Goal: Task Accomplishment & Management: Manage account settings

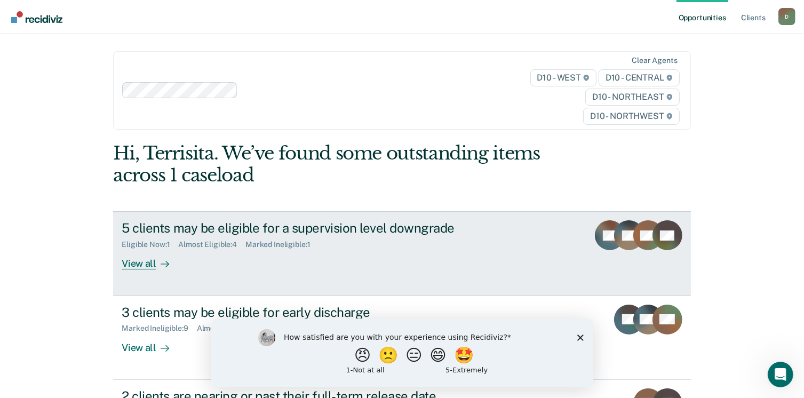
click at [156, 262] on div at bounding box center [162, 264] width 13 height 12
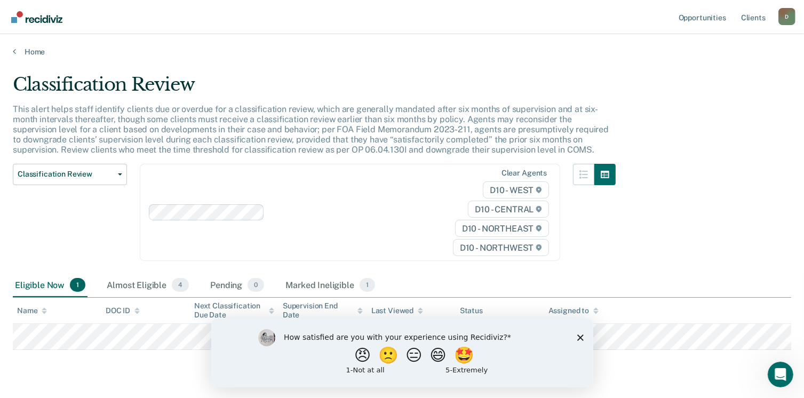
click at [580, 336] on polygon "Close survey" at bounding box center [579, 337] width 6 height 6
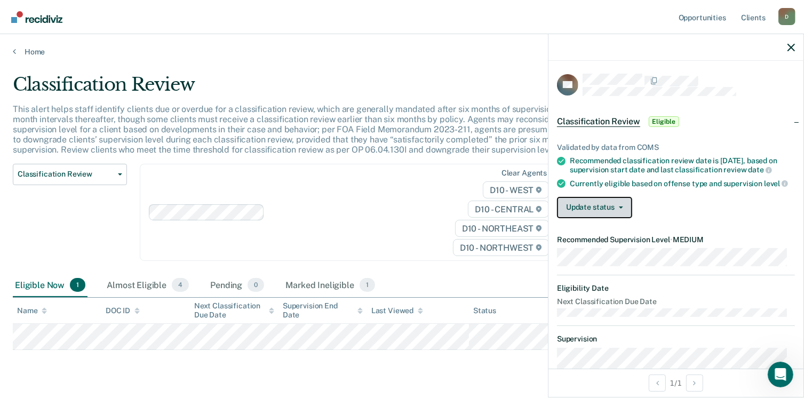
click at [620, 218] on button "Update status" at bounding box center [594, 207] width 75 height 21
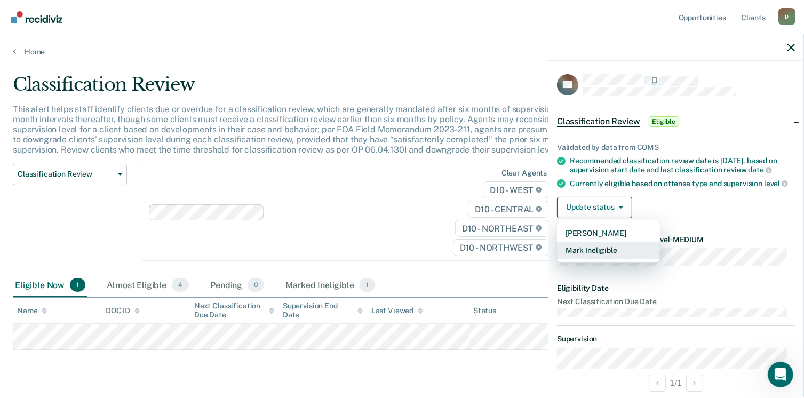
click at [601, 256] on button "Mark Ineligible" at bounding box center [608, 250] width 103 height 17
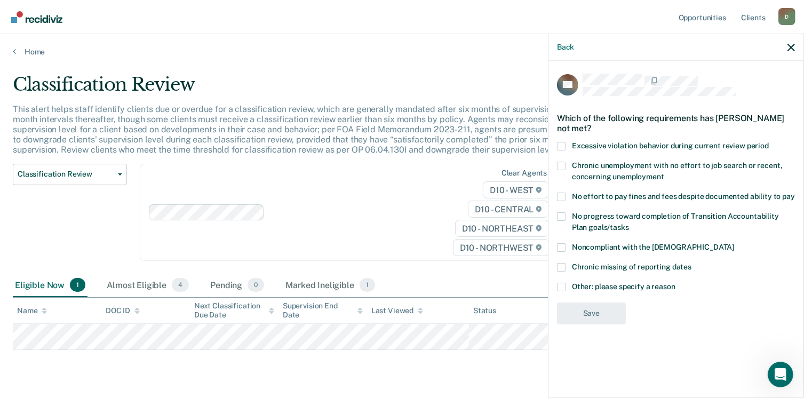
click at [558, 288] on span at bounding box center [561, 287] width 9 height 9
click at [675, 283] on input "Other: please specify a reason" at bounding box center [675, 283] width 0 height 0
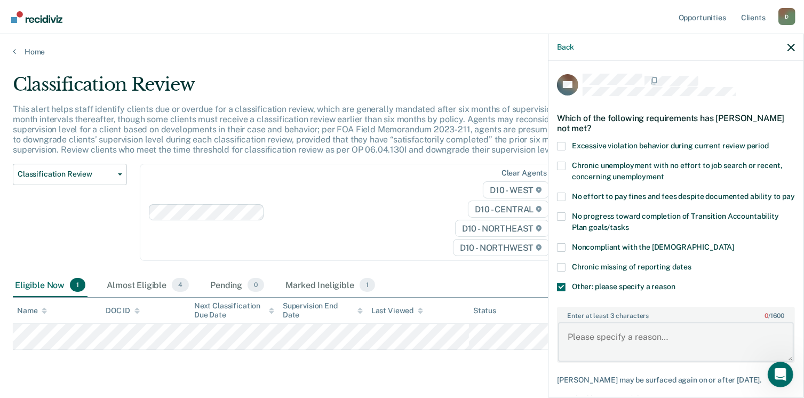
click at [567, 340] on textarea "Enter at least 3 characters 0 / 1600" at bounding box center [676, 341] width 236 height 39
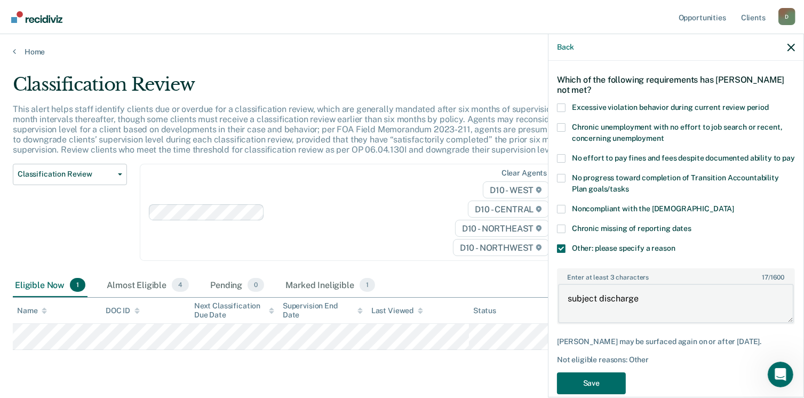
scroll to position [66, 0]
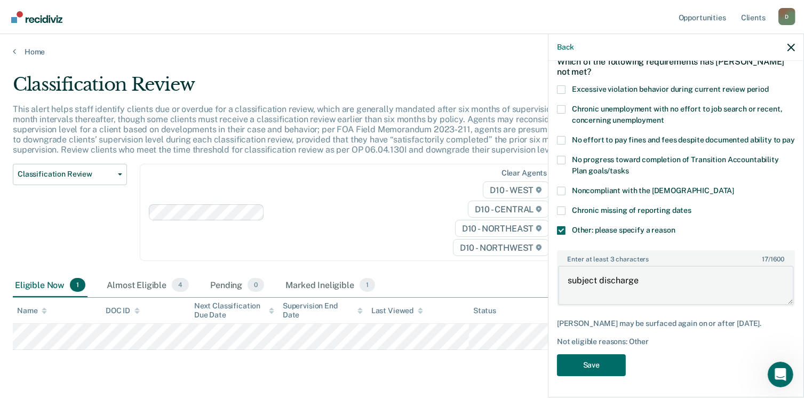
type textarea "subject discharge"
click at [599, 370] on button "Save" at bounding box center [591, 365] width 69 height 22
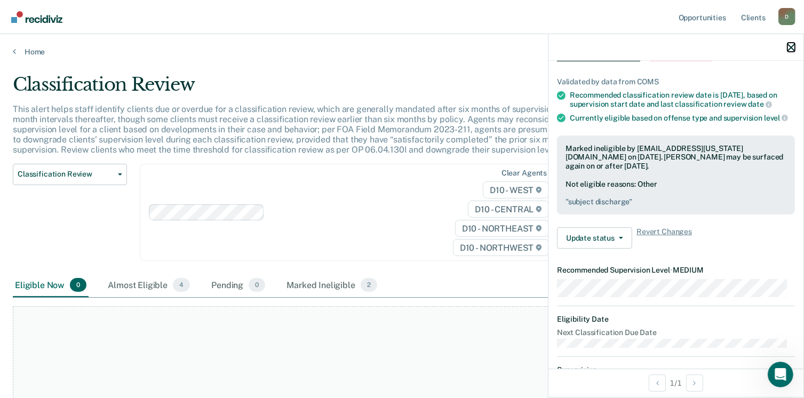
click at [788, 44] on icon "button" at bounding box center [790, 47] width 7 height 7
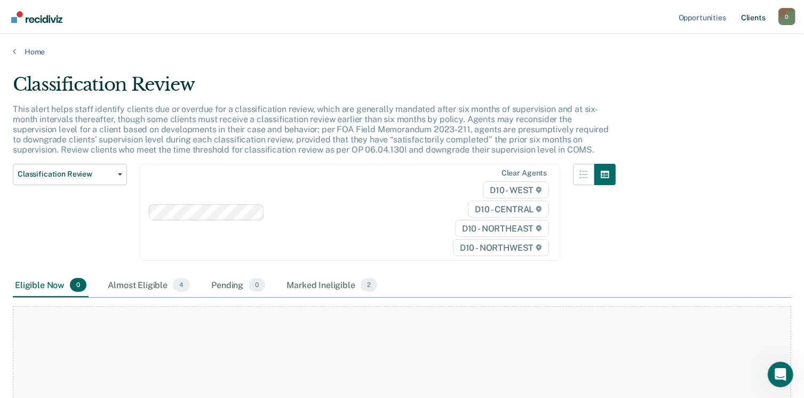
click at [758, 19] on link "Client s" at bounding box center [753, 17] width 29 height 34
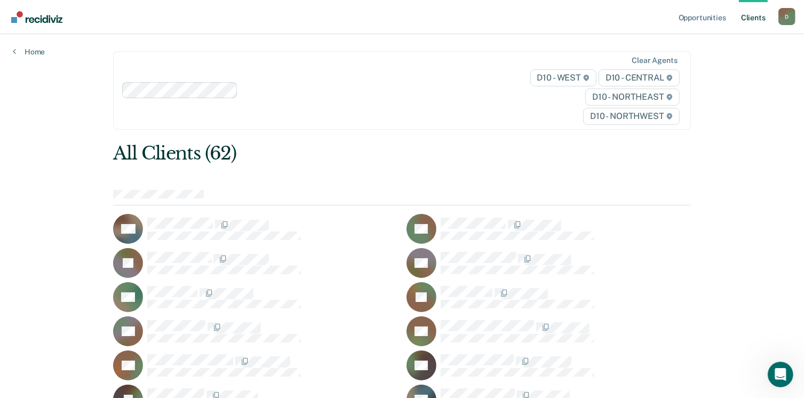
click at [748, 20] on link "Client s" at bounding box center [753, 17] width 29 height 34
click at [780, 14] on div "D" at bounding box center [786, 16] width 17 height 17
click at [523, 108] on div "D10 - WEST D10 - CENTRAL D10 - NORTHEAST D10 - NORTHWEST" at bounding box center [597, 96] width 167 height 55
click at [31, 53] on link "Home" at bounding box center [29, 52] width 32 height 10
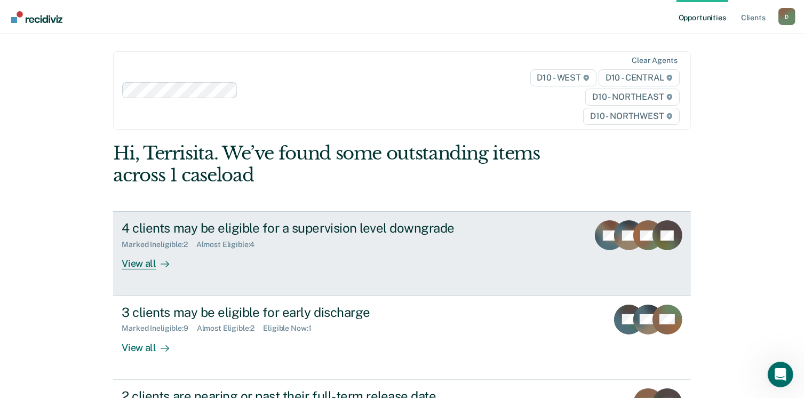
click at [137, 263] on div "View all" at bounding box center [152, 259] width 60 height 21
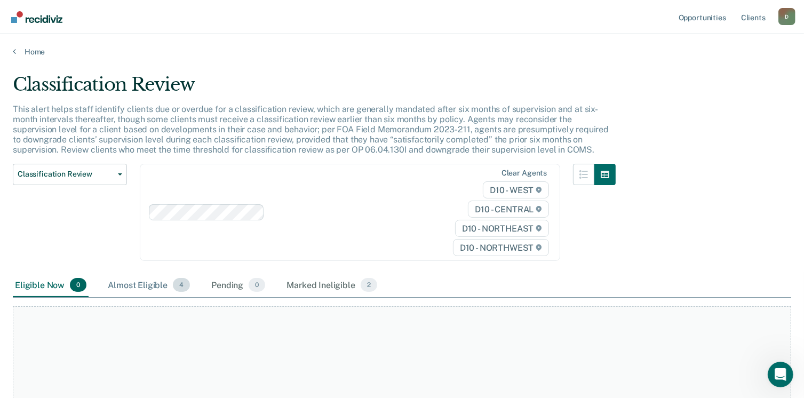
click at [154, 282] on div "Almost Eligible 4" at bounding box center [149, 285] width 86 height 23
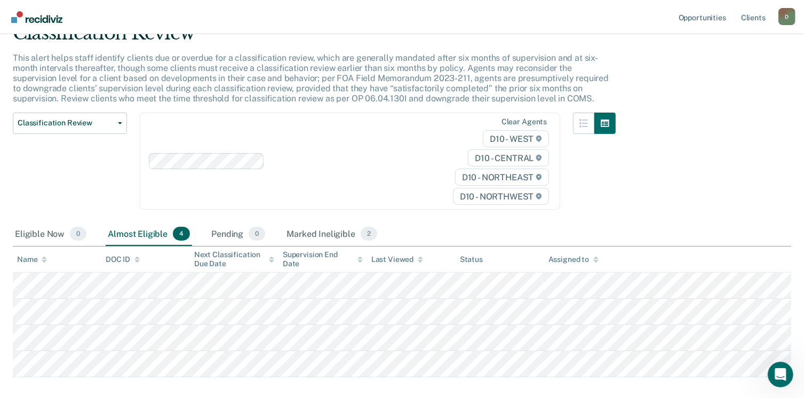
scroll to position [106, 0]
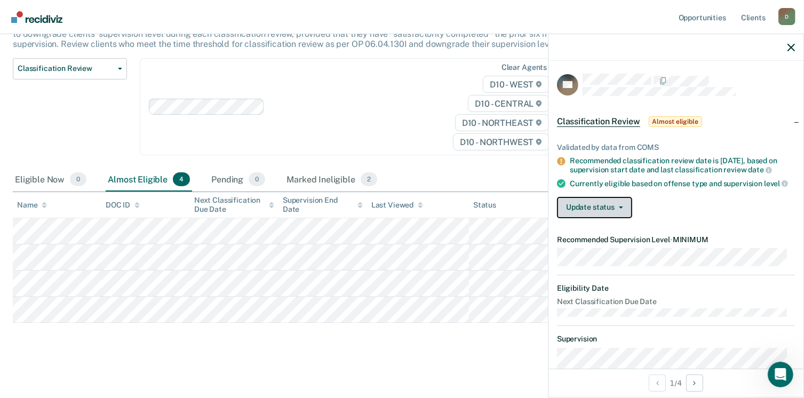
click at [617, 218] on button "Update status" at bounding box center [594, 207] width 75 height 21
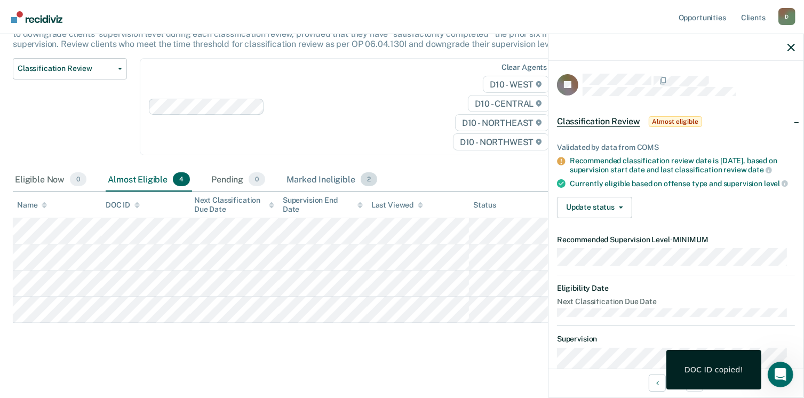
click at [341, 175] on div "Marked Ineligible 2" at bounding box center [331, 179] width 95 height 23
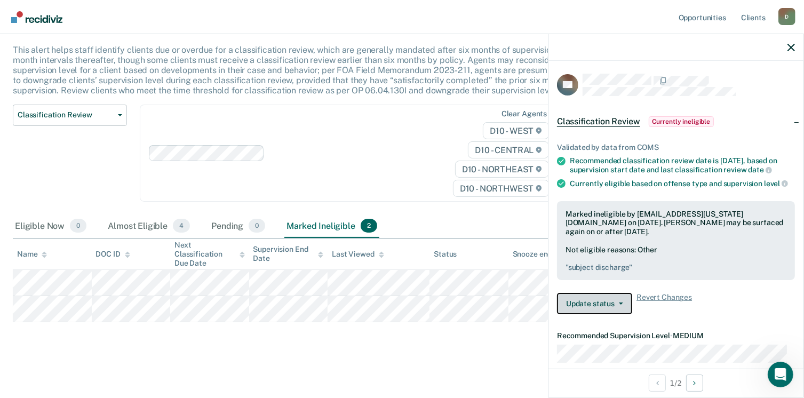
click at [616, 308] on button "Update status" at bounding box center [594, 303] width 75 height 21
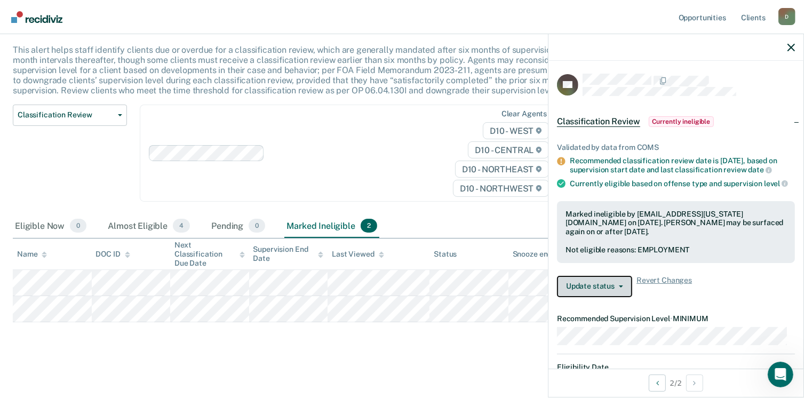
click at [613, 296] on button "Update status" at bounding box center [594, 286] width 75 height 21
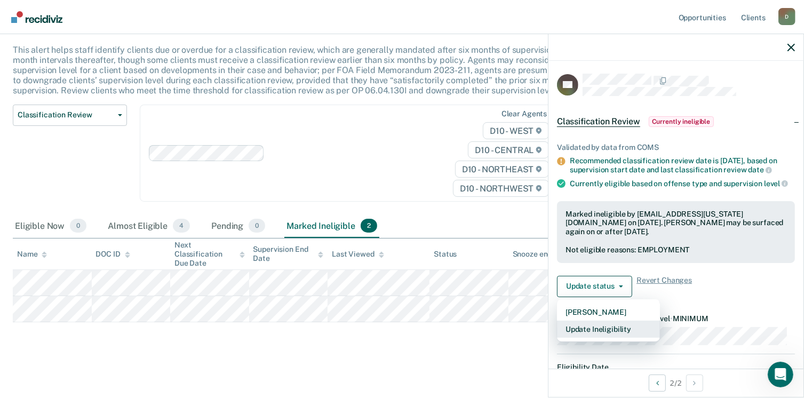
click at [602, 334] on button "Update Ineligibility" at bounding box center [608, 328] width 103 height 17
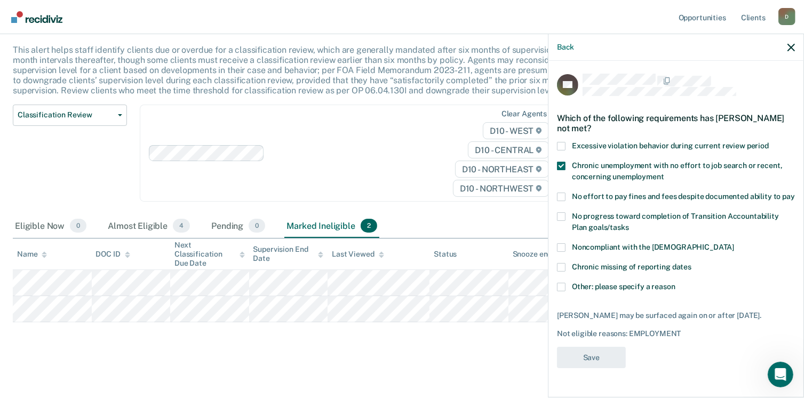
scroll to position [11, 0]
click at [787, 47] on div "Back" at bounding box center [675, 47] width 255 height 27
click at [792, 44] on icon "button" at bounding box center [790, 47] width 7 height 7
